Goal: Check status: Check status

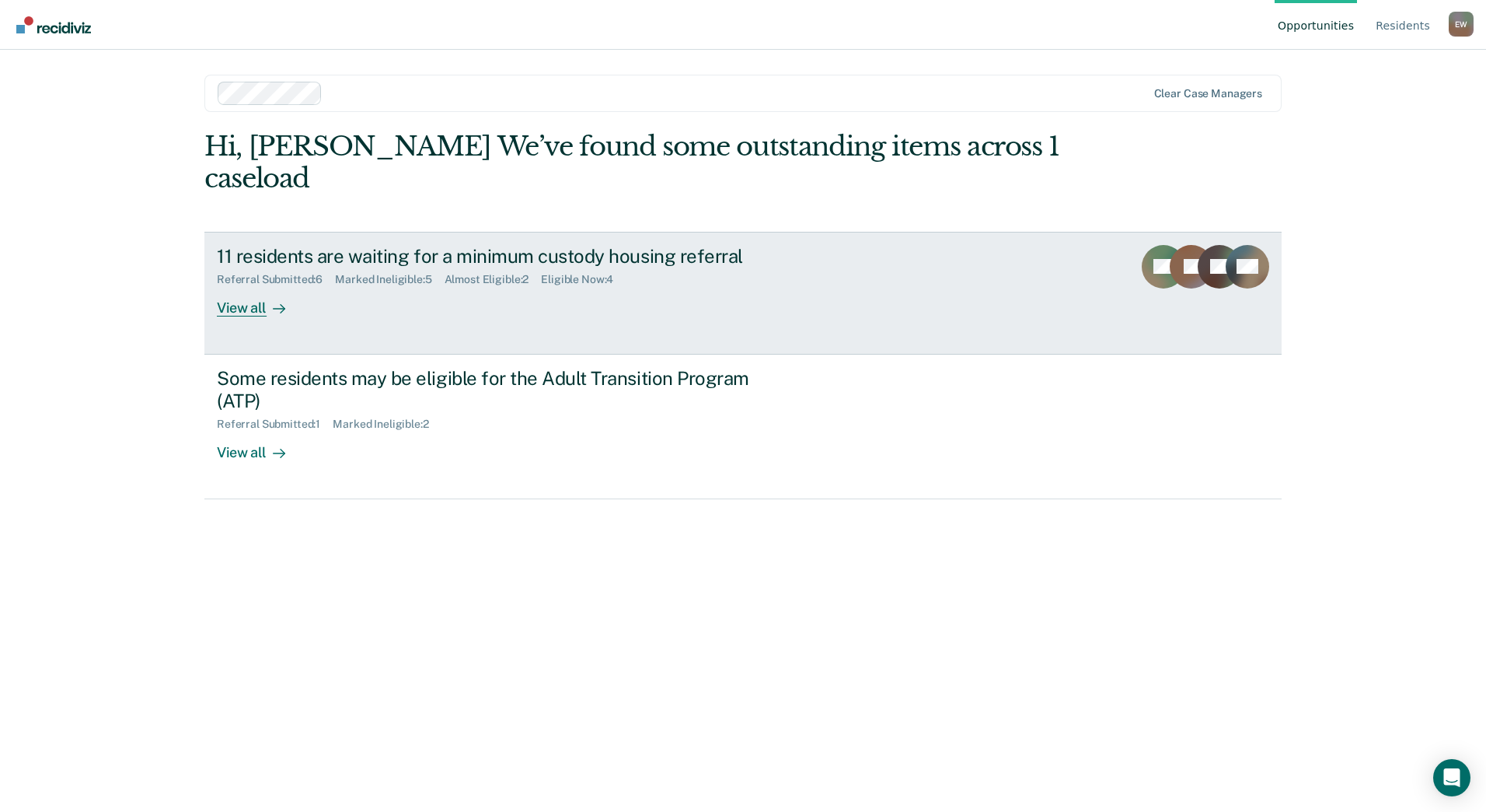
click at [232, 307] on div "View all" at bounding box center [260, 301] width 87 height 30
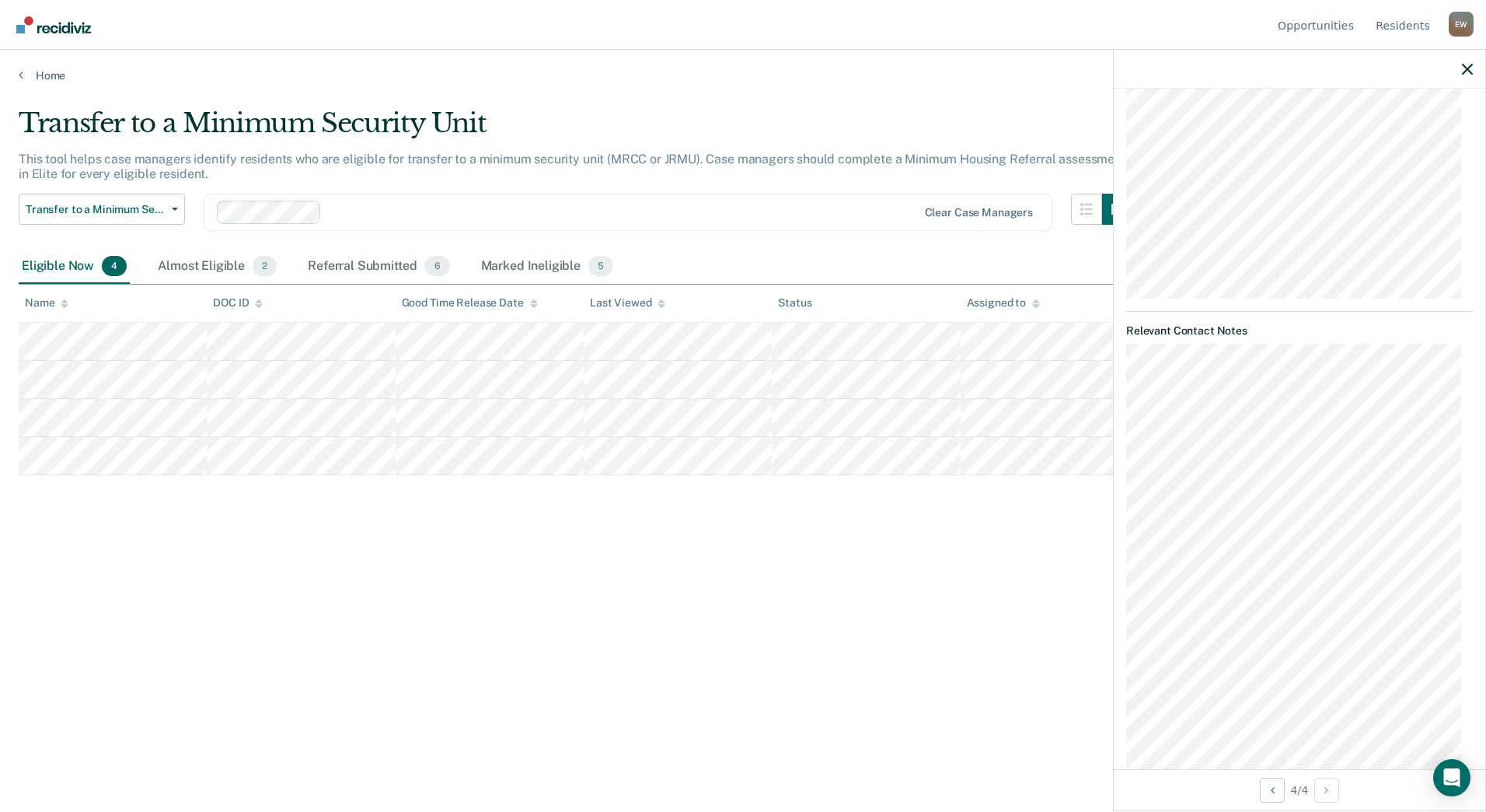
scroll to position [389, 0]
click at [212, 267] on div "Almost Eligible 2" at bounding box center [218, 266] width 125 height 34
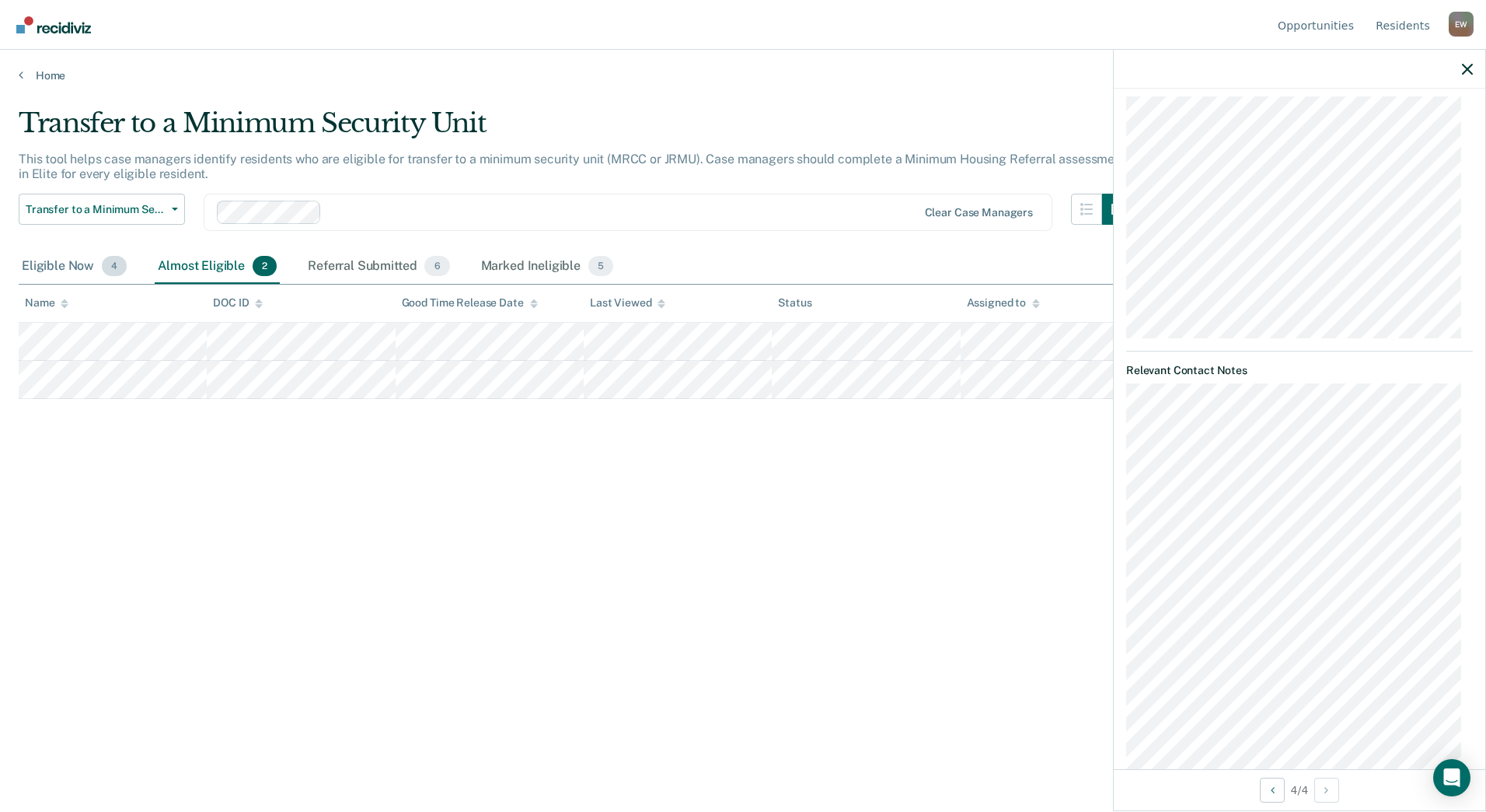
click at [68, 265] on div "Eligible Now 4" at bounding box center [74, 266] width 111 height 34
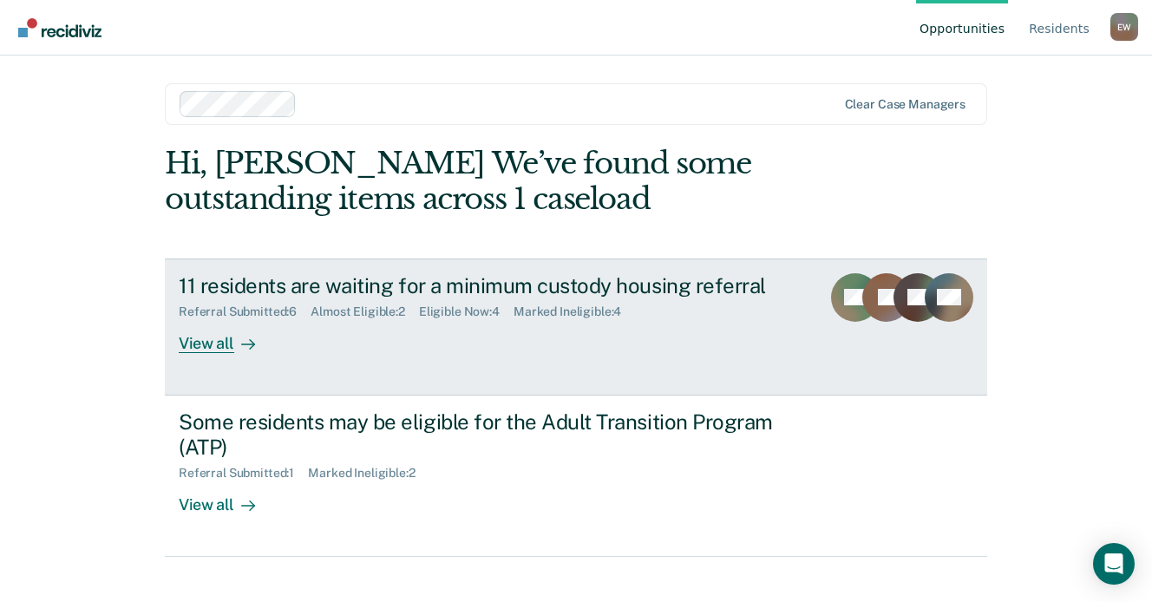
click at [461, 302] on div "Referral Submitted : 6 Almost Eligible : 2 Eligible Now : 4 Marked Ineligible :…" at bounding box center [483, 309] width 609 height 22
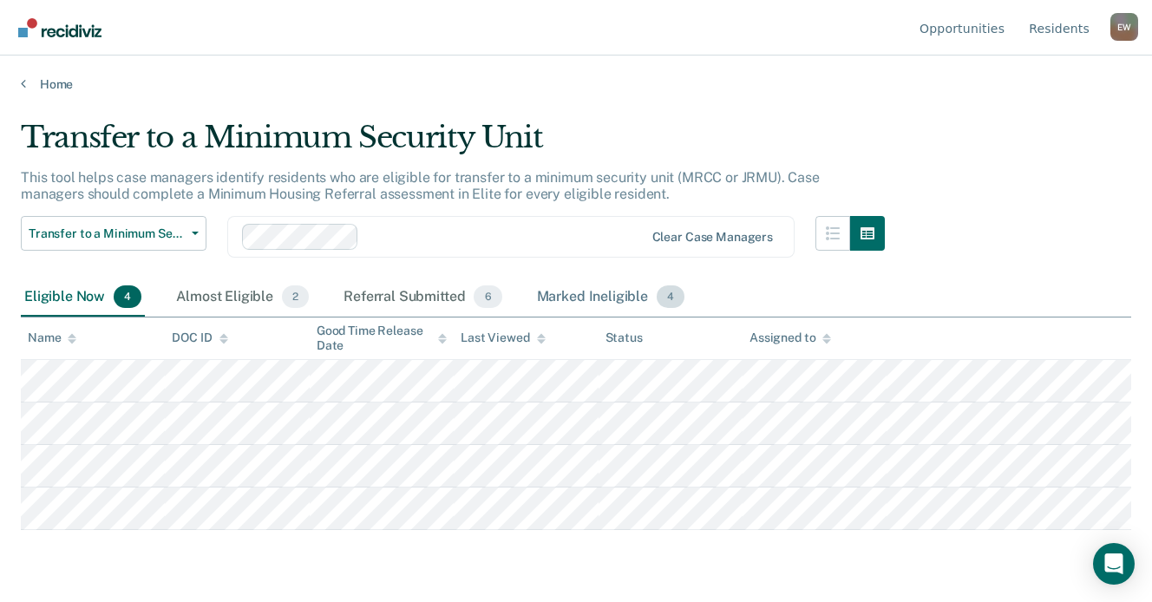
click at [616, 298] on div "Marked Ineligible 4" at bounding box center [610, 297] width 155 height 38
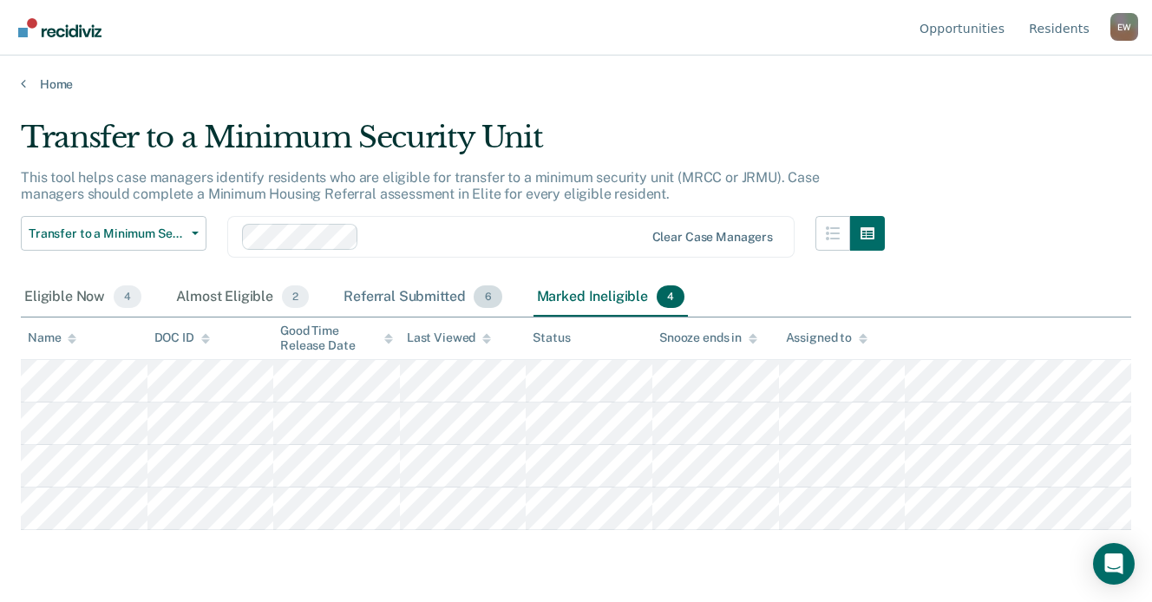
click at [392, 293] on div "Referral Submitted 6" at bounding box center [422, 297] width 165 height 38
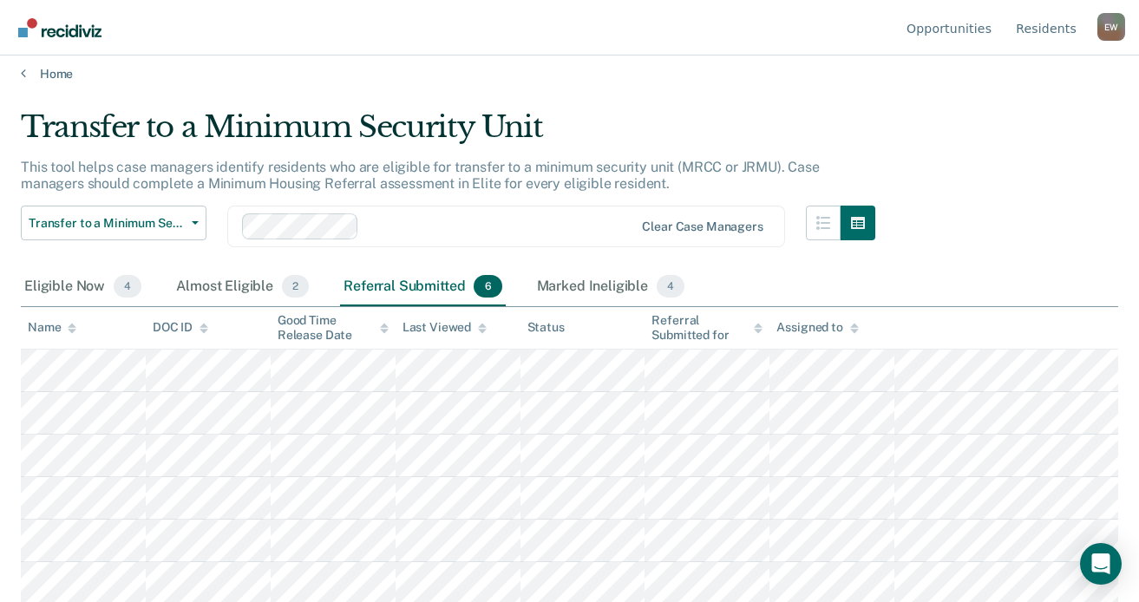
scroll to position [13, 0]
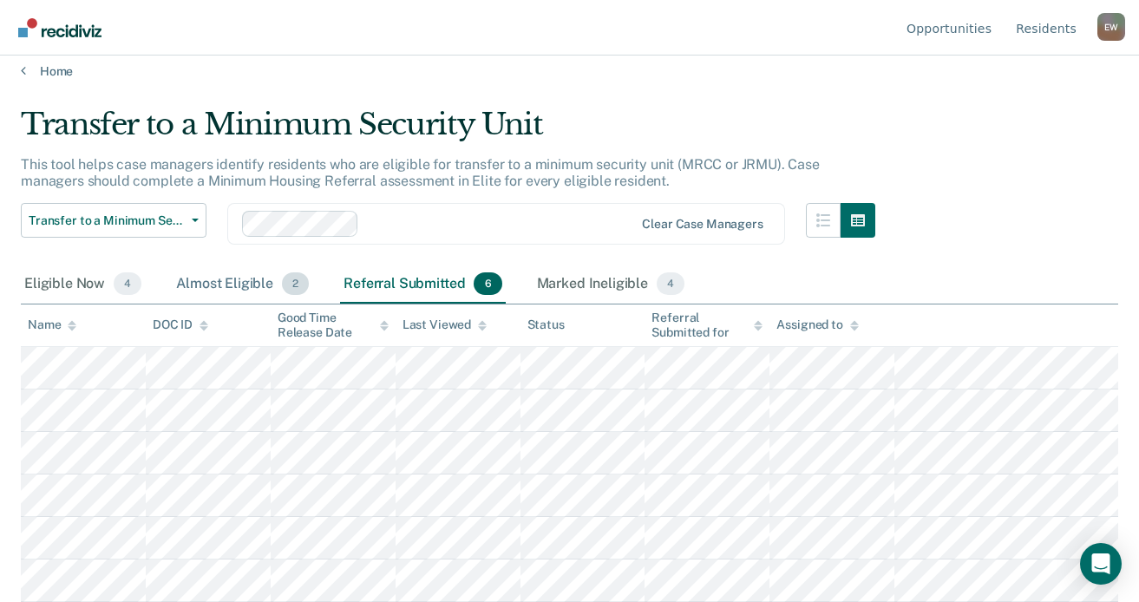
click at [242, 278] on div "Almost Eligible 2" at bounding box center [243, 284] width 140 height 38
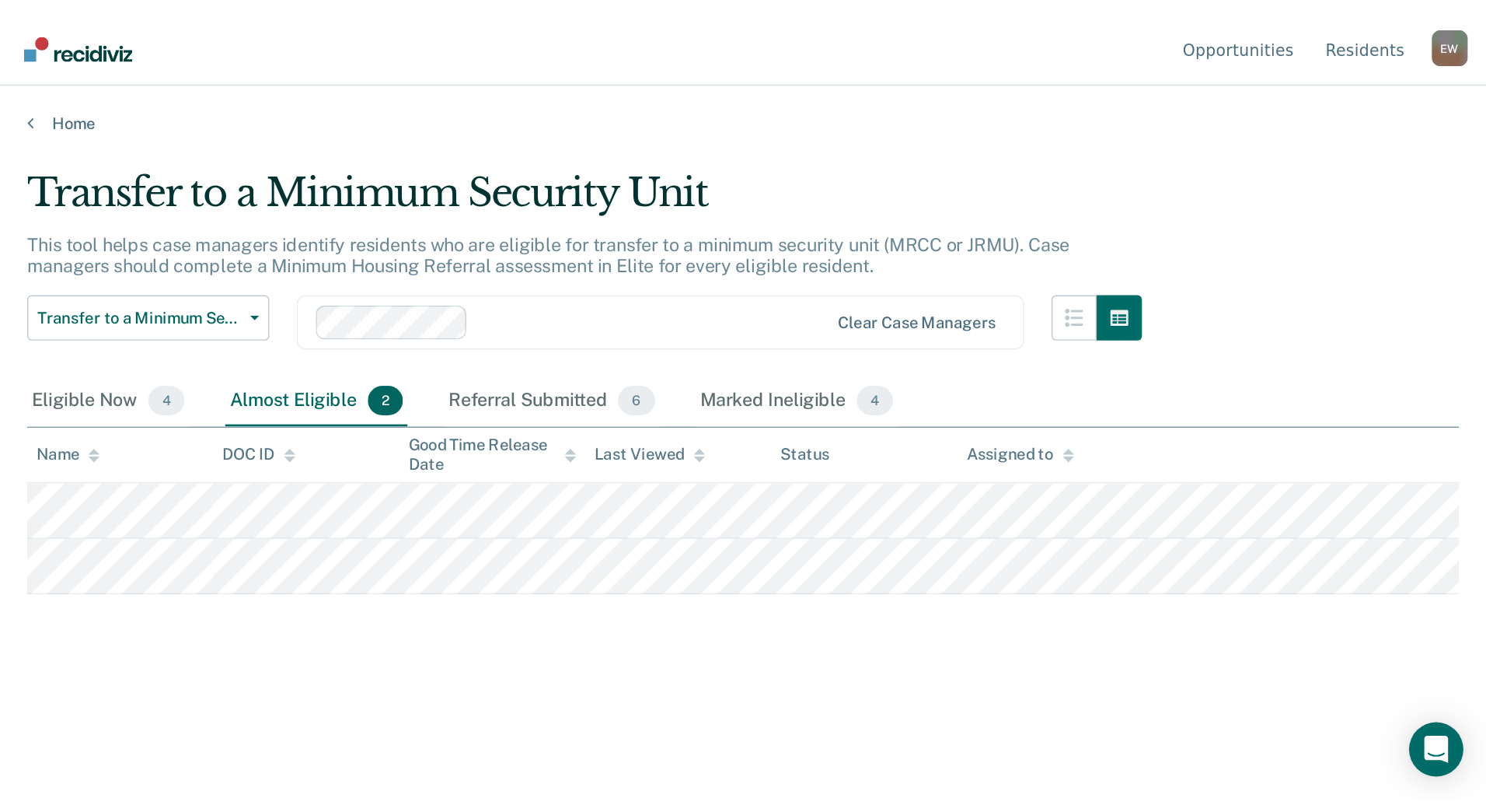
scroll to position [0, 0]
